Goal: Task Accomplishment & Management: Manage account settings

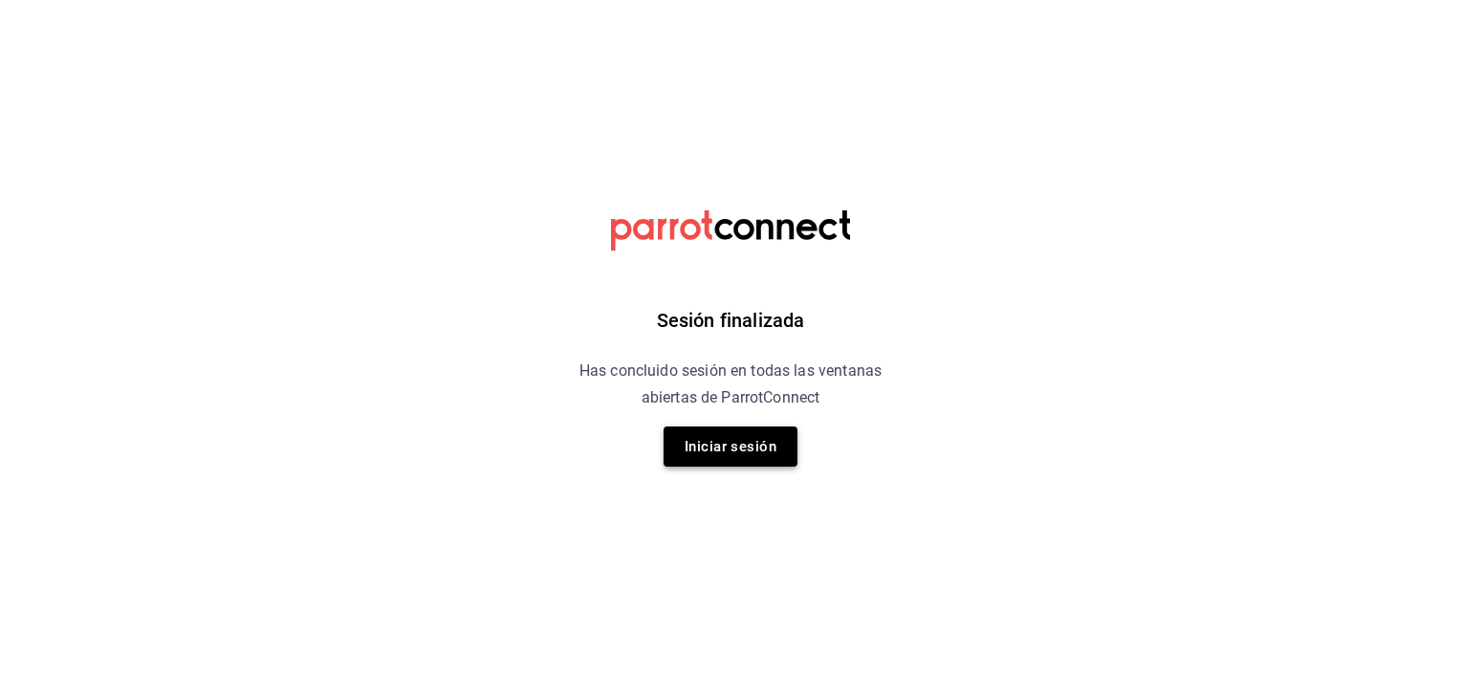
click at [670, 440] on button "Iniciar sesión" at bounding box center [730, 446] width 134 height 40
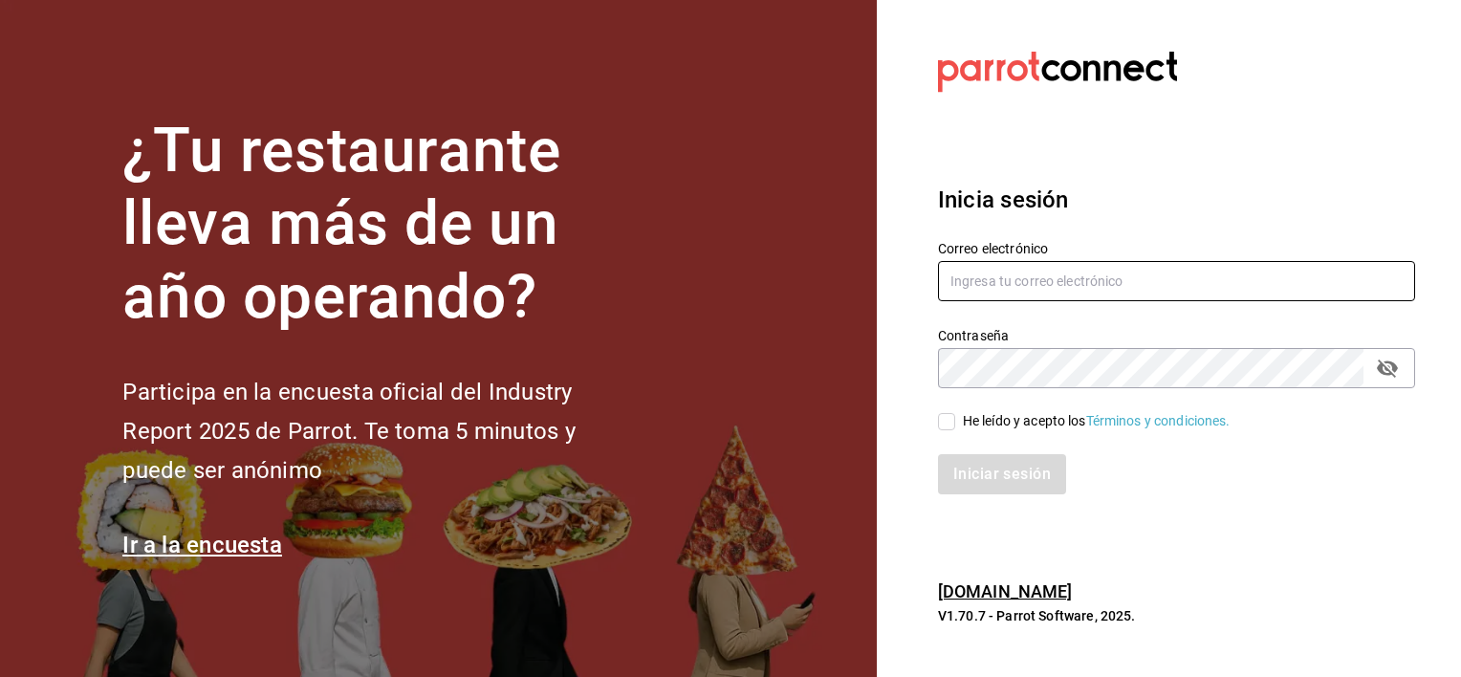
type input "[EMAIL_ADDRESS][DOMAIN_NAME]"
click at [959, 419] on span "He leído y acepto los Términos y condiciones." at bounding box center [1092, 421] width 275 height 20
click at [955, 419] on input "He leído y acepto los Términos y condiciones." at bounding box center [946, 421] width 17 height 17
checkbox input "true"
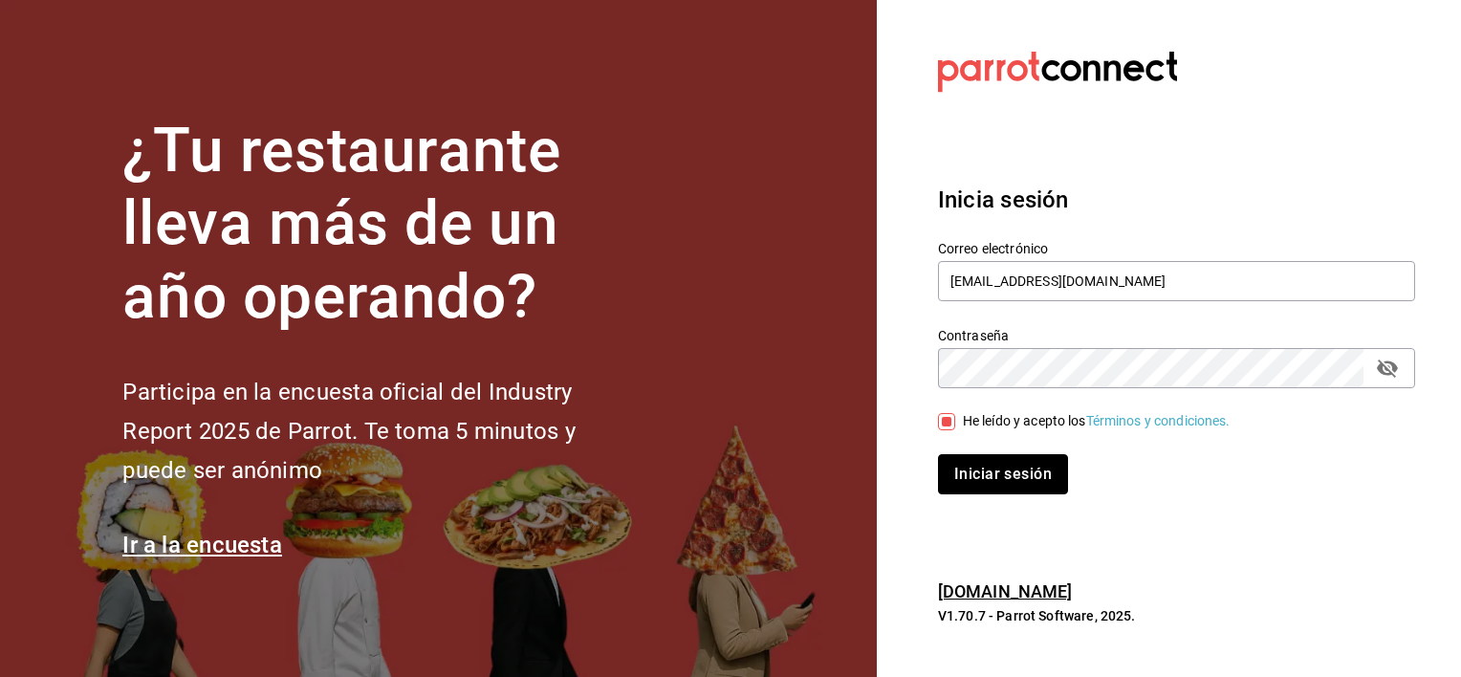
click at [964, 472] on button "Iniciar sesión" at bounding box center [1003, 474] width 130 height 40
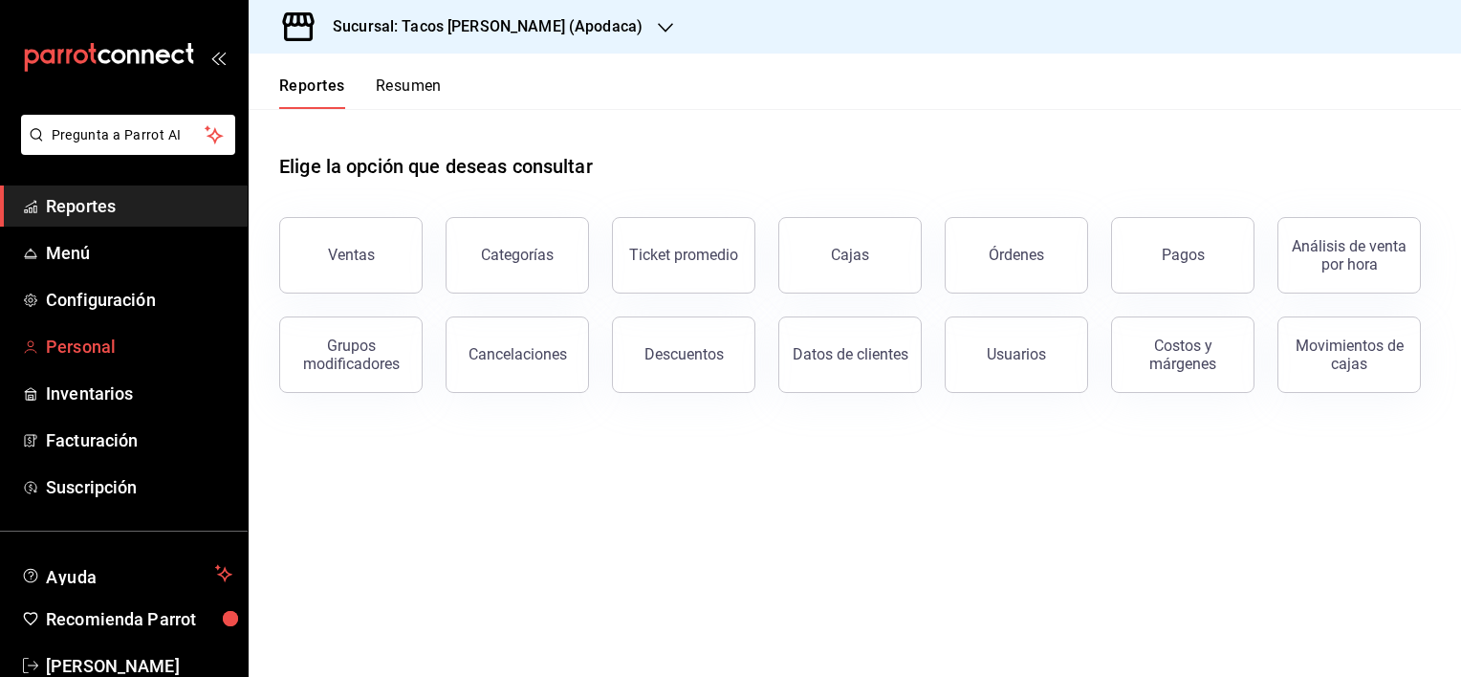
click at [67, 337] on span "Personal" at bounding box center [139, 347] width 186 height 26
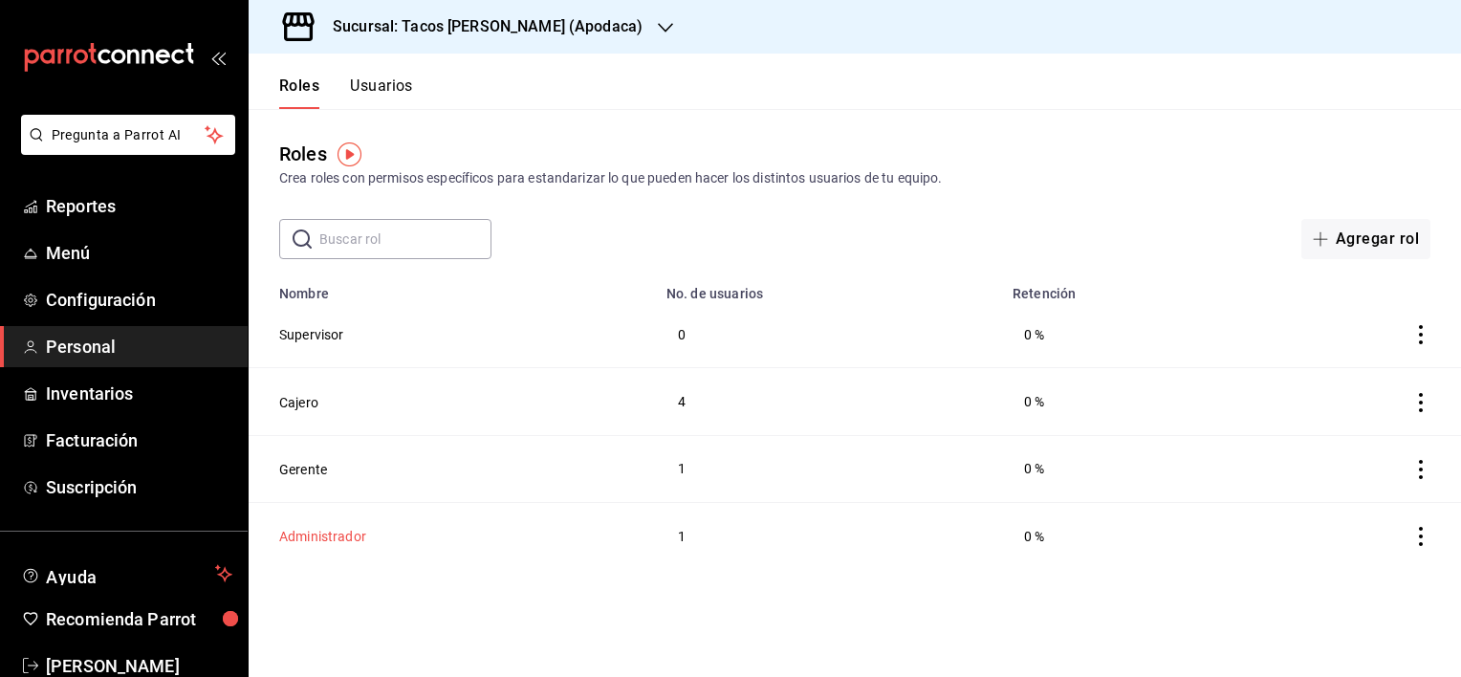
click at [321, 543] on button "Administrador" at bounding box center [322, 536] width 87 height 19
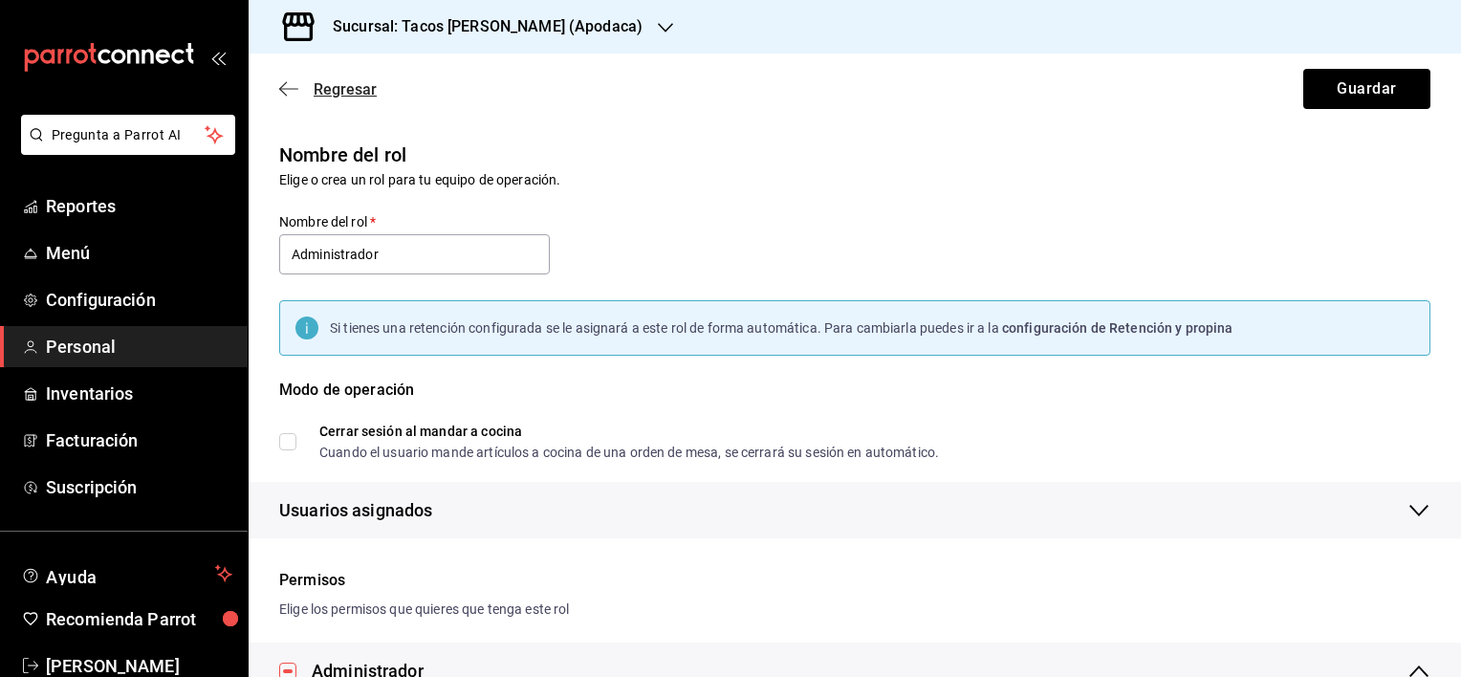
click at [297, 94] on icon "button" at bounding box center [288, 88] width 19 height 17
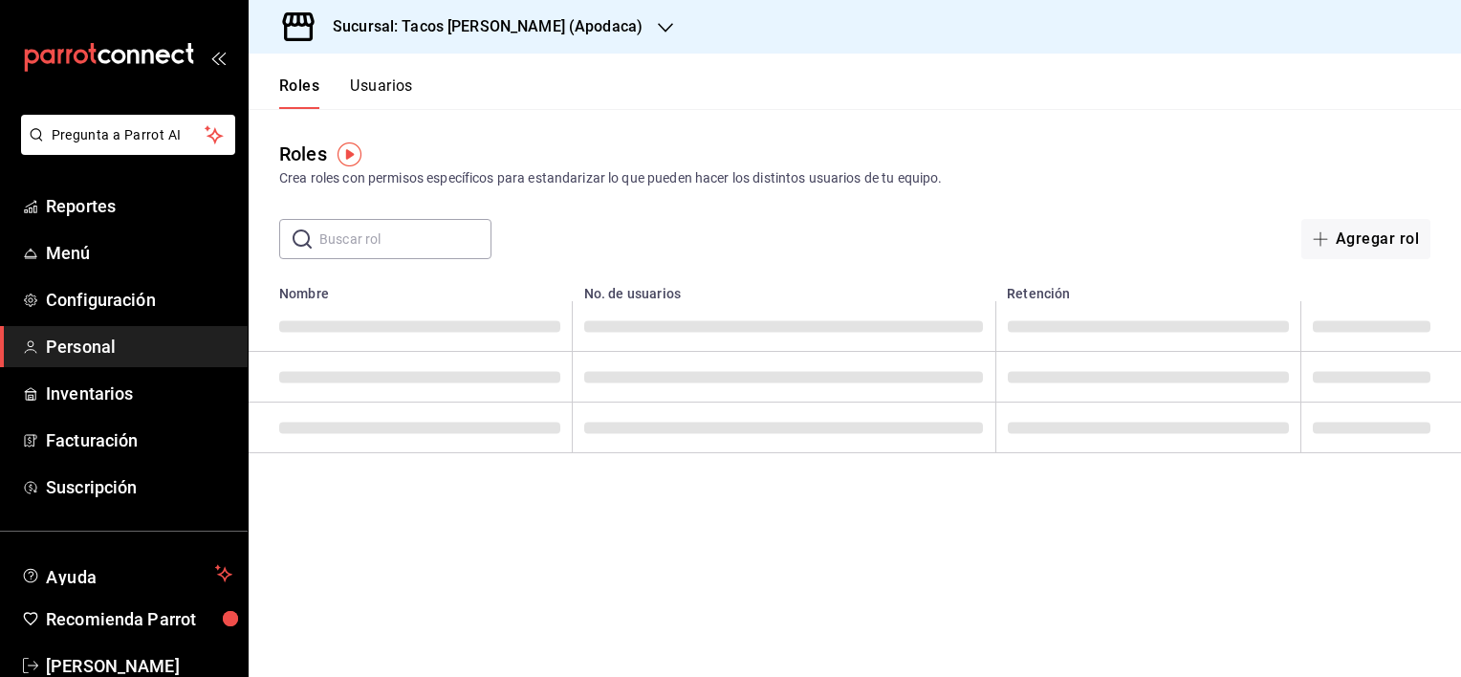
click at [398, 85] on button "Usuarios" at bounding box center [381, 92] width 63 height 33
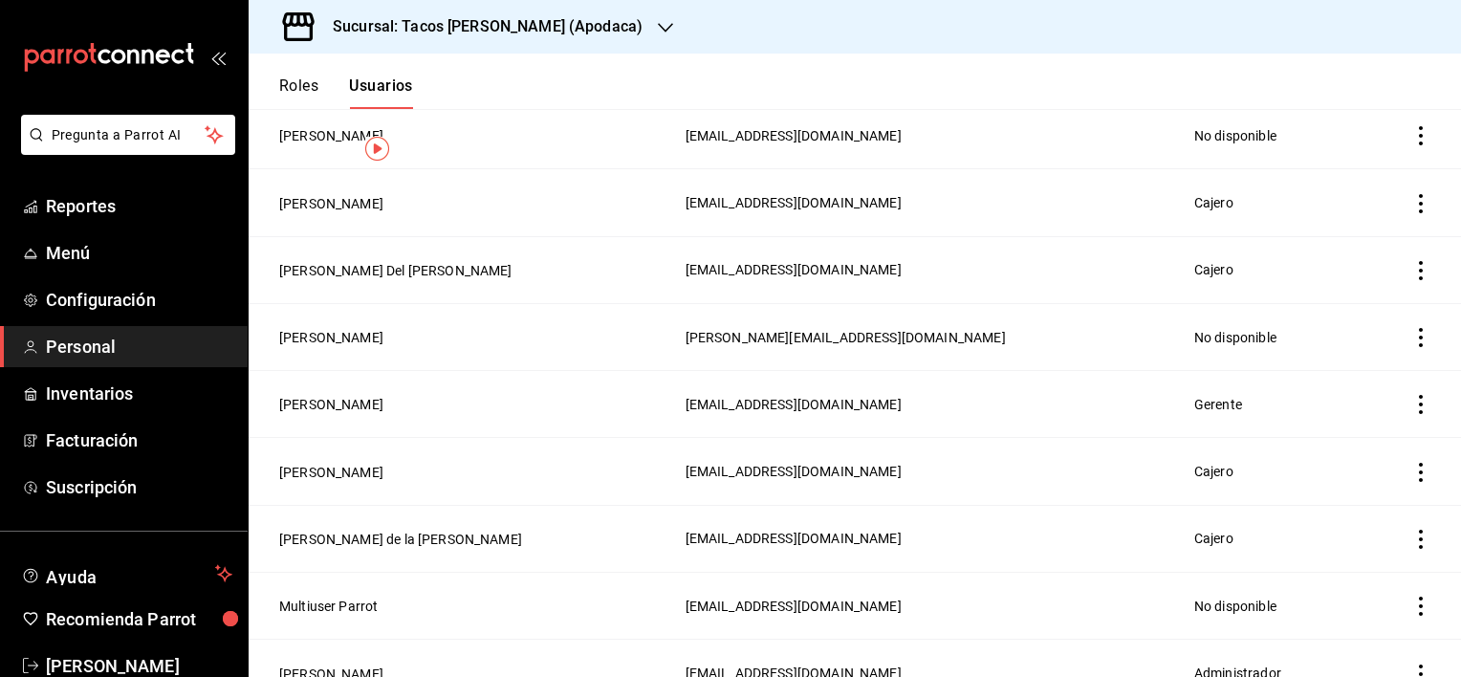
scroll to position [287, 0]
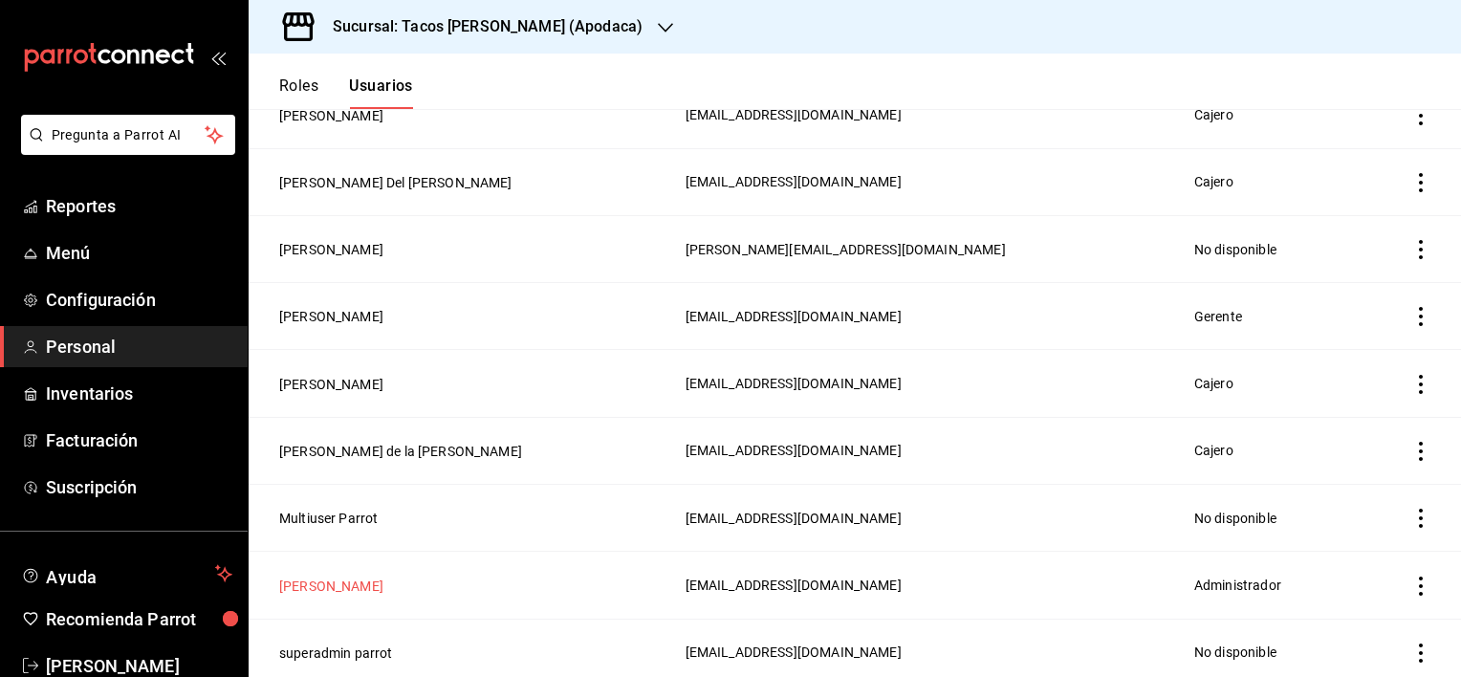
click at [324, 595] on button "[PERSON_NAME]" at bounding box center [331, 585] width 104 height 19
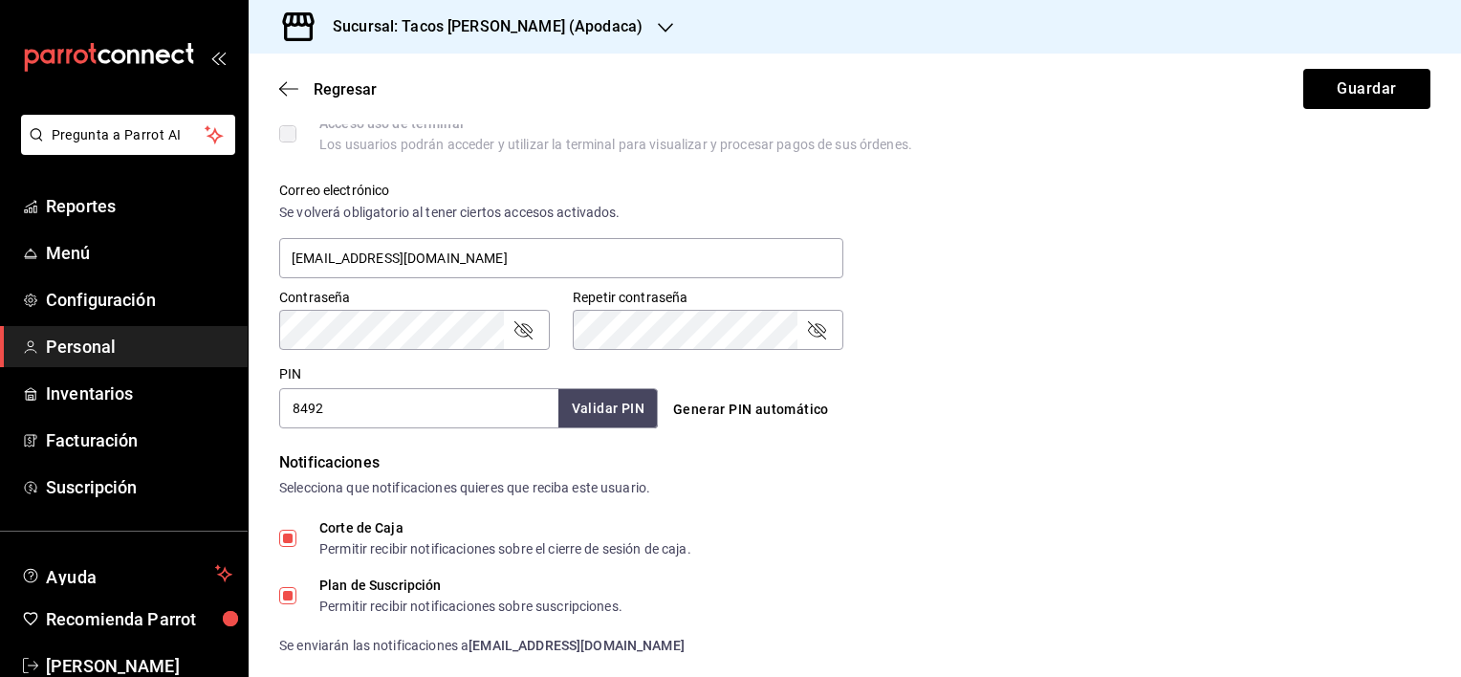
scroll to position [669, 0]
